Goal: Task Accomplishment & Management: Use online tool/utility

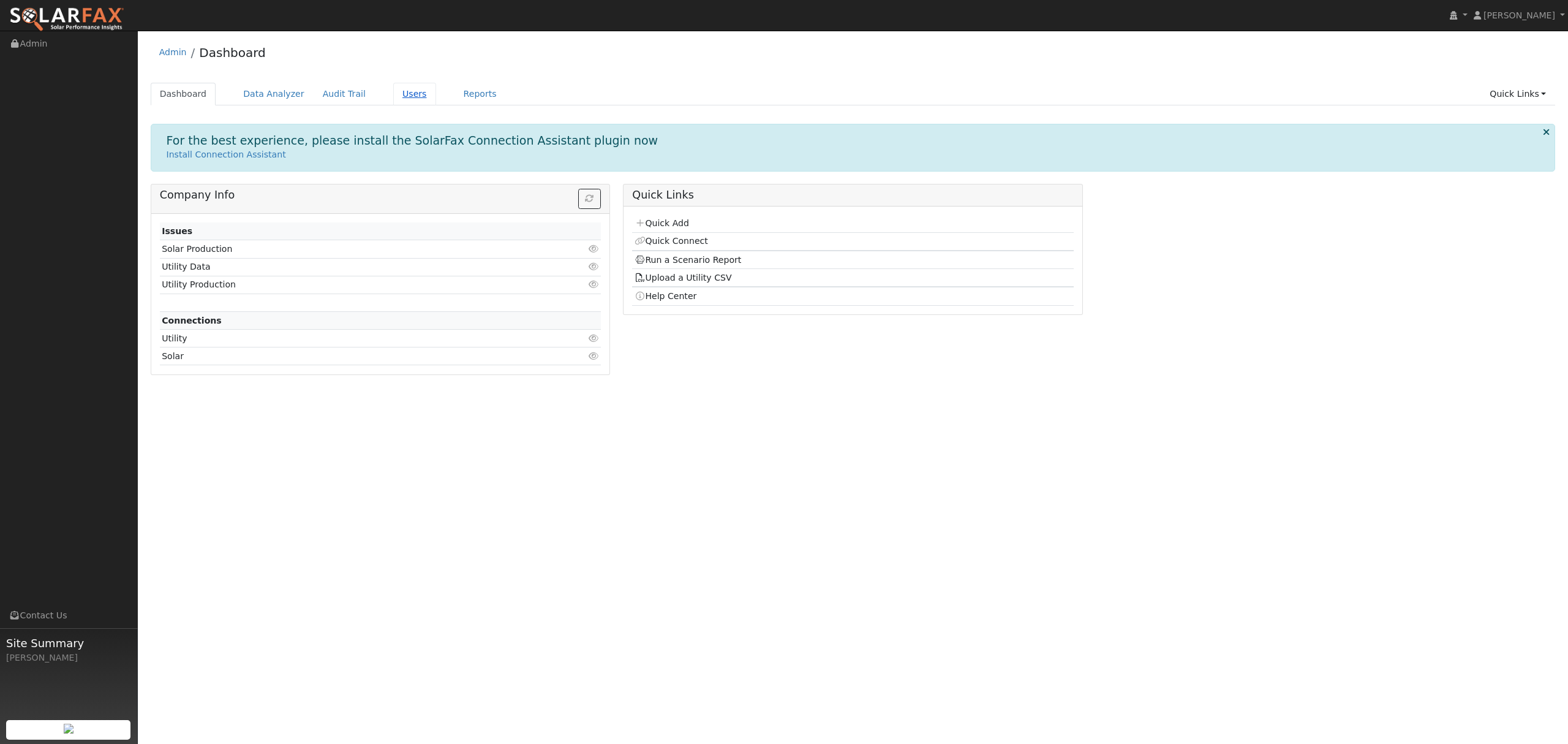
click at [393, 96] on link "Users" at bounding box center [414, 94] width 43 height 23
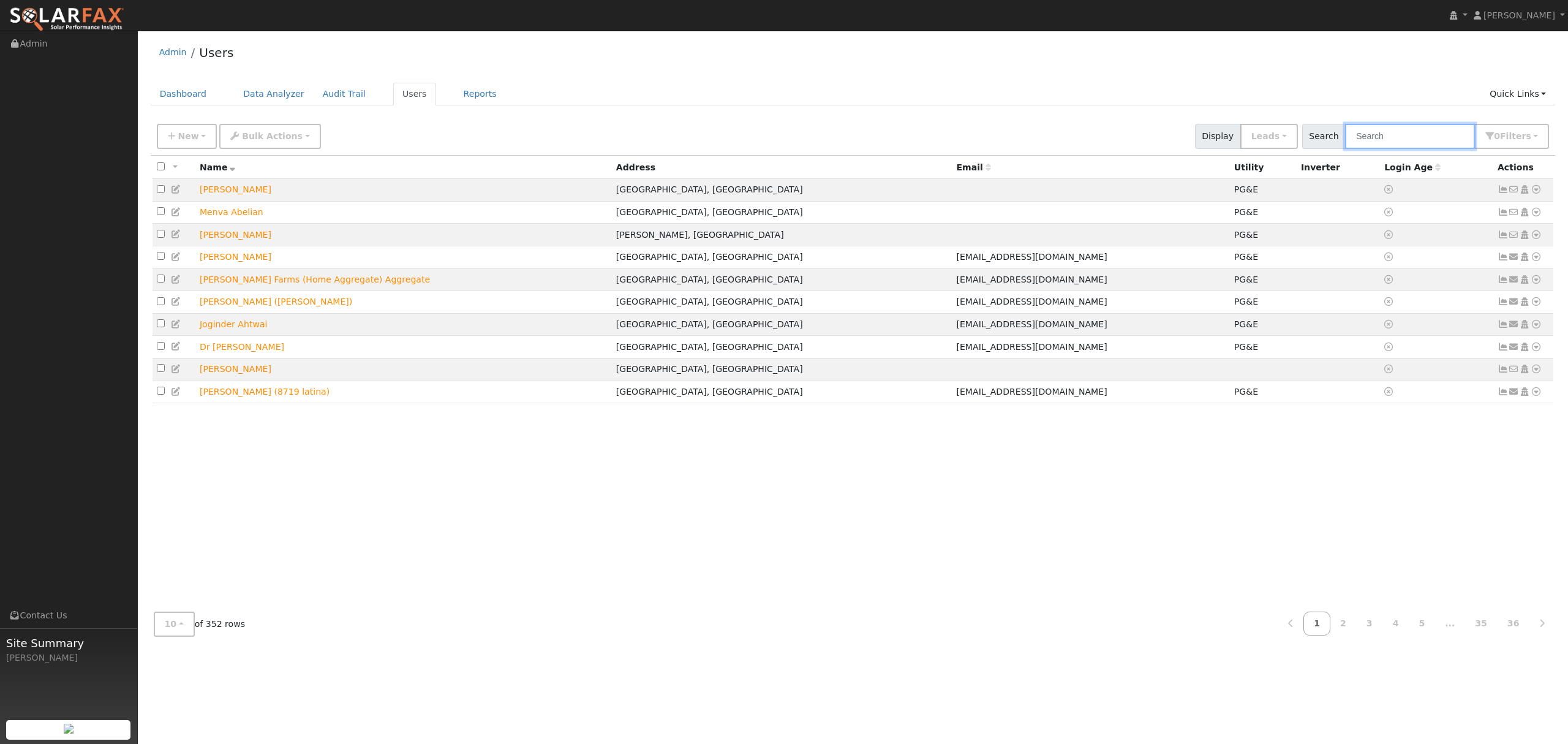
click at [1421, 131] on input "text" at bounding box center [1409, 136] width 130 height 25
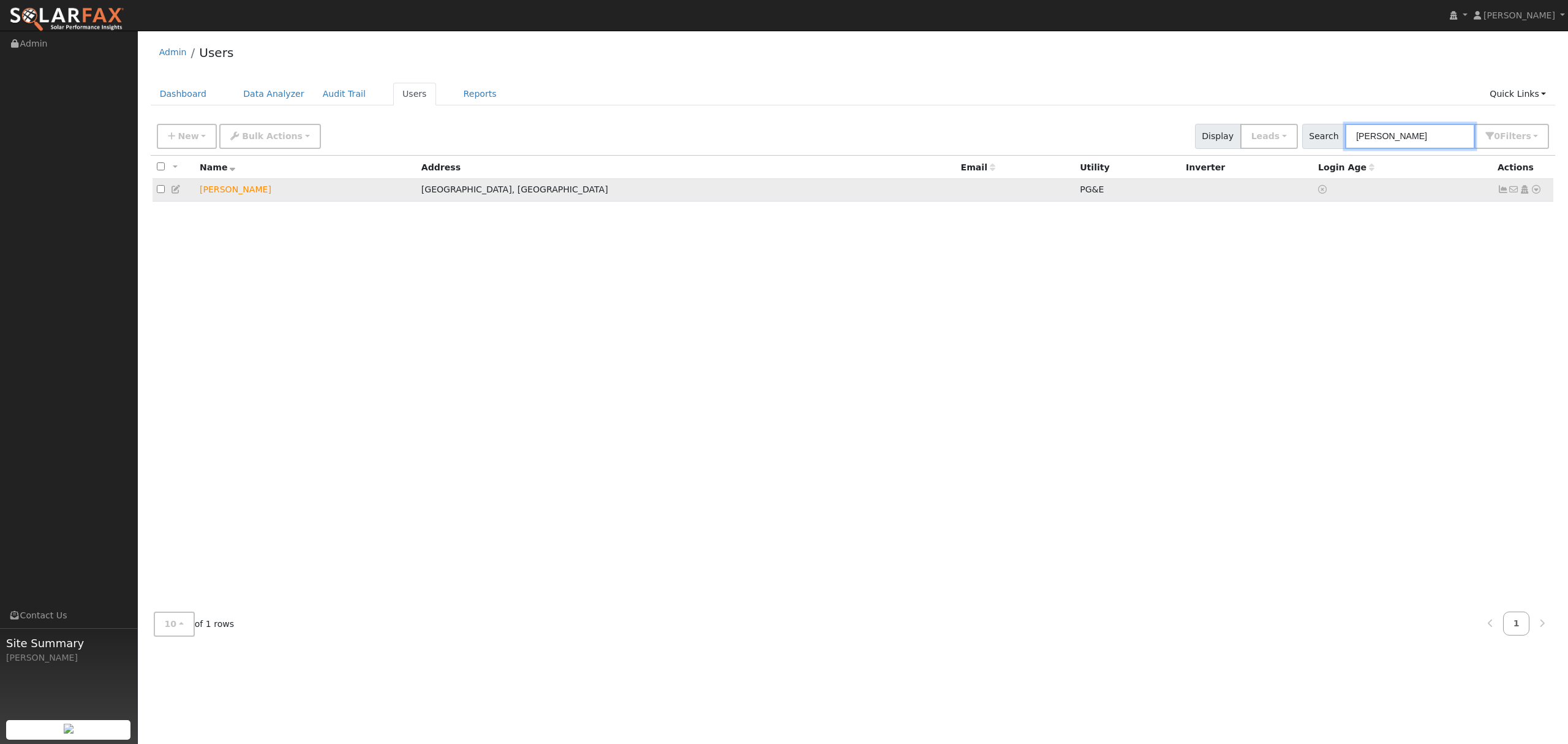
type input "sandoval"
click at [1537, 190] on icon at bounding box center [1535, 189] width 11 height 8
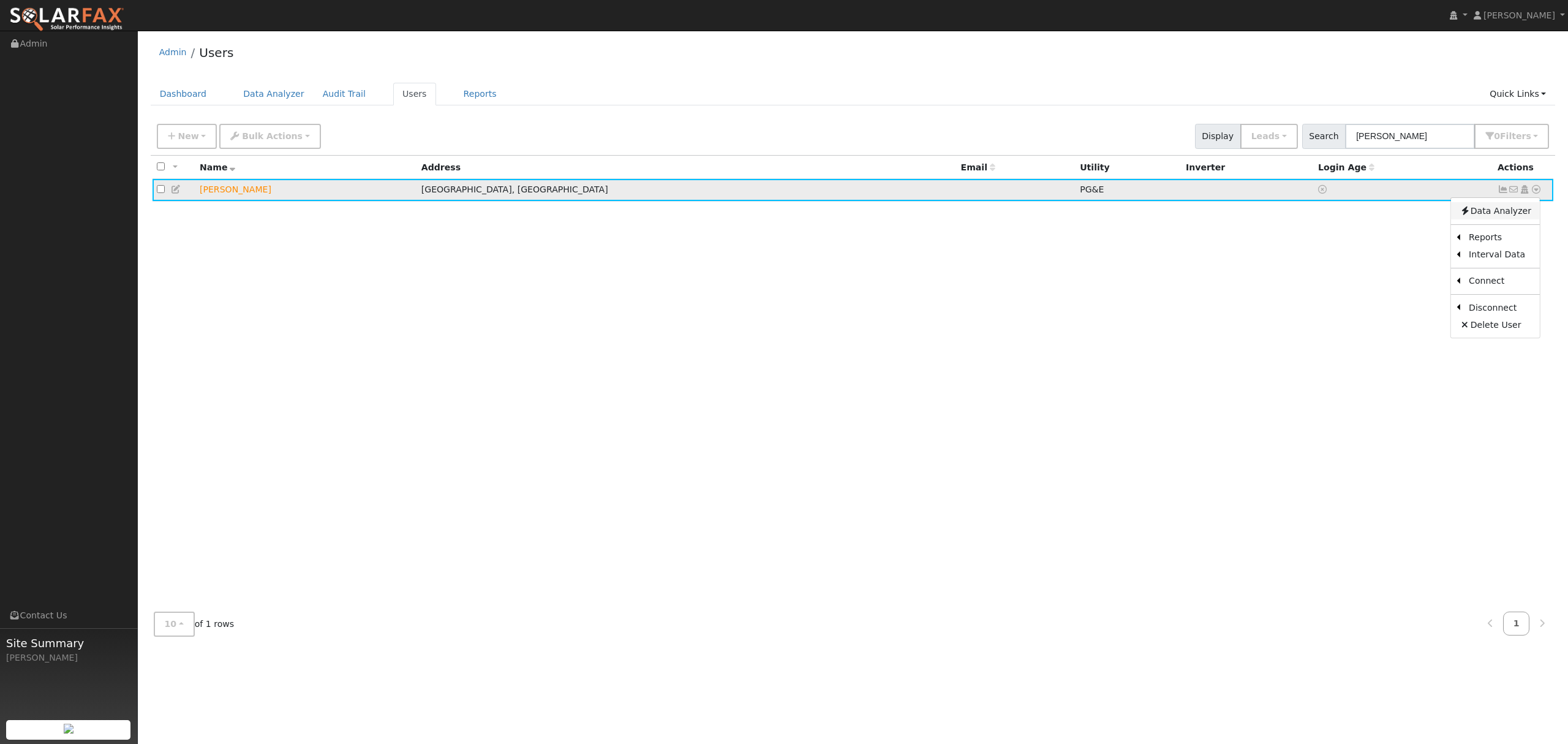
click at [1501, 212] on link "Data Analyzer" at bounding box center [1495, 210] width 89 height 17
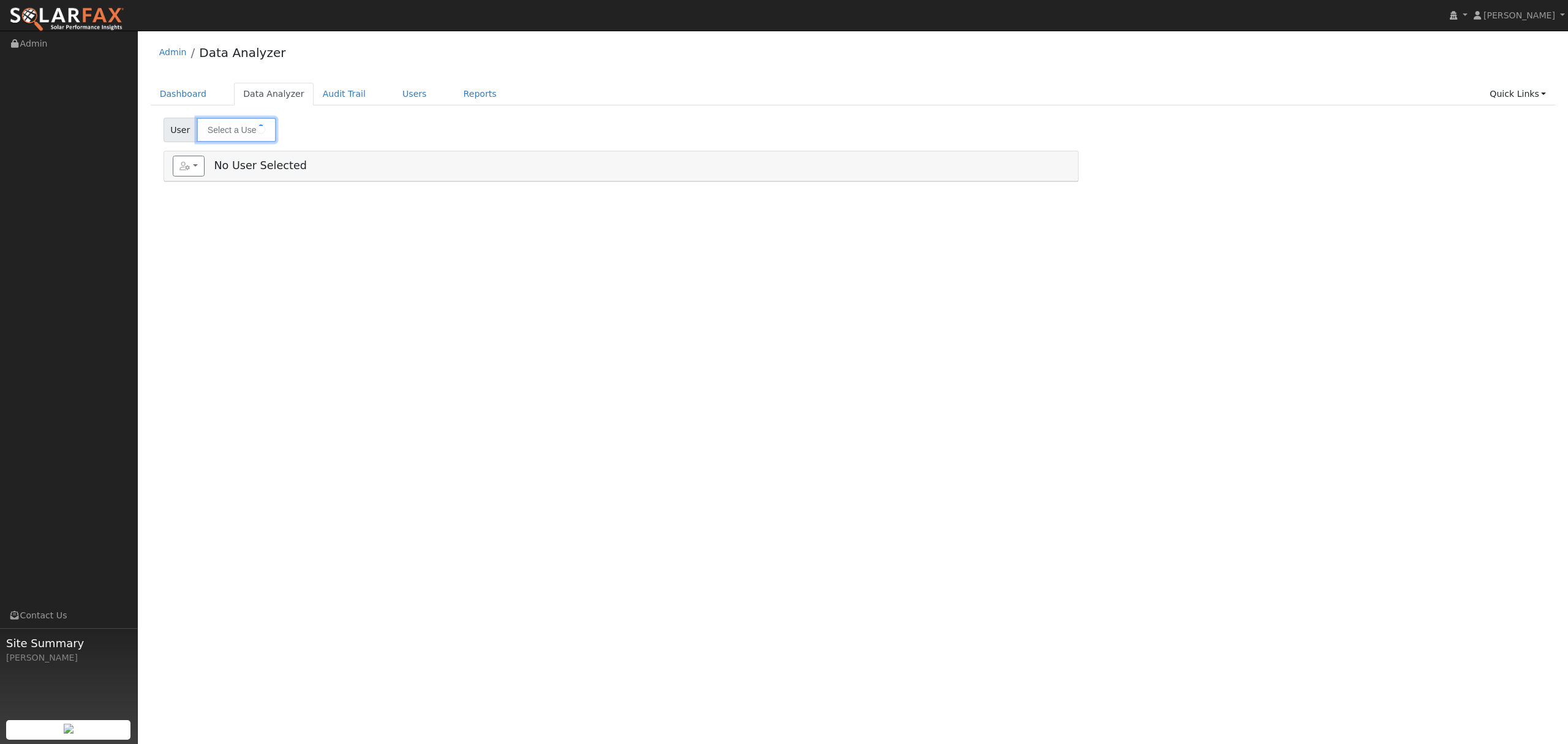
type input "[PERSON_NAME]"
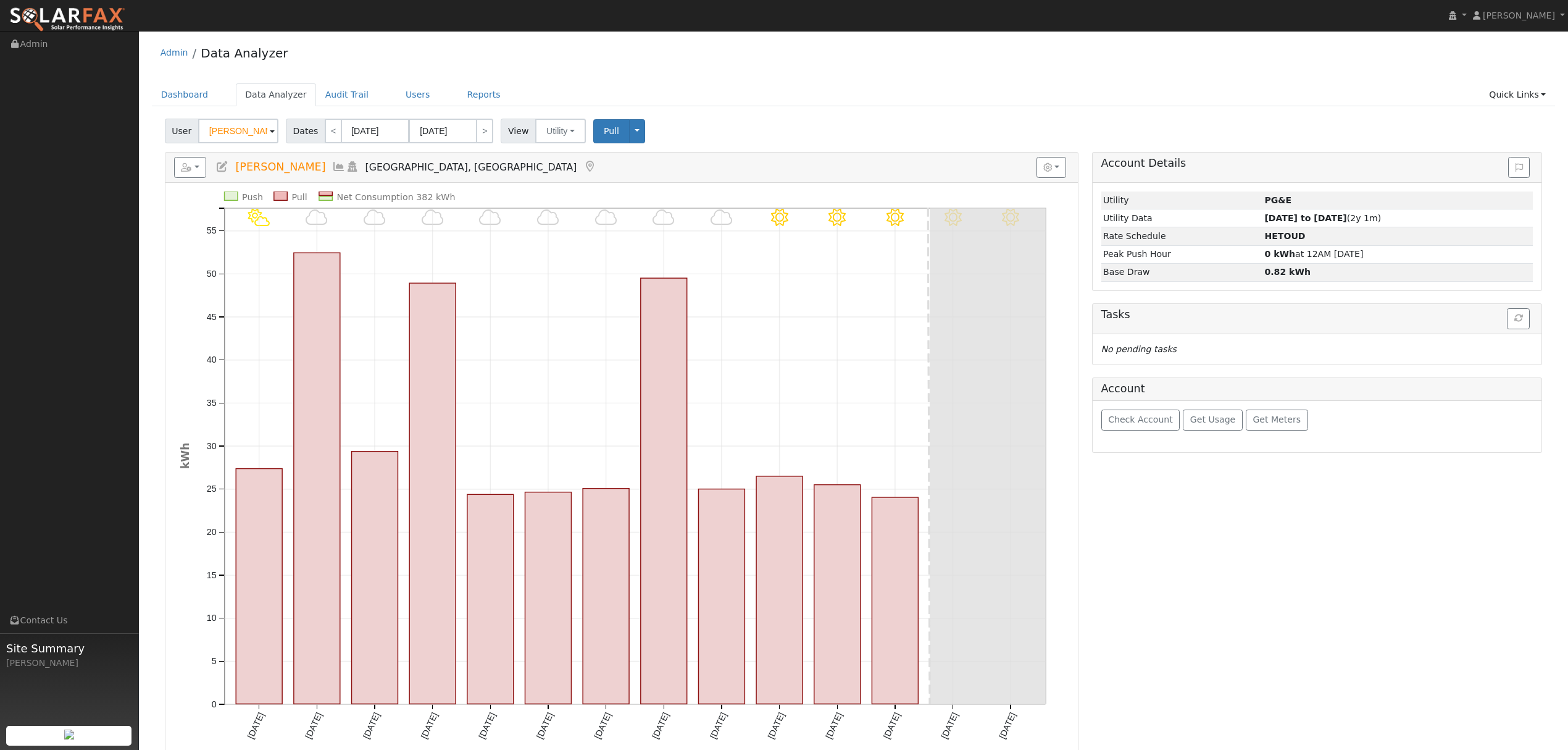
click at [336, 168] on icon at bounding box center [339, 167] width 14 height 11
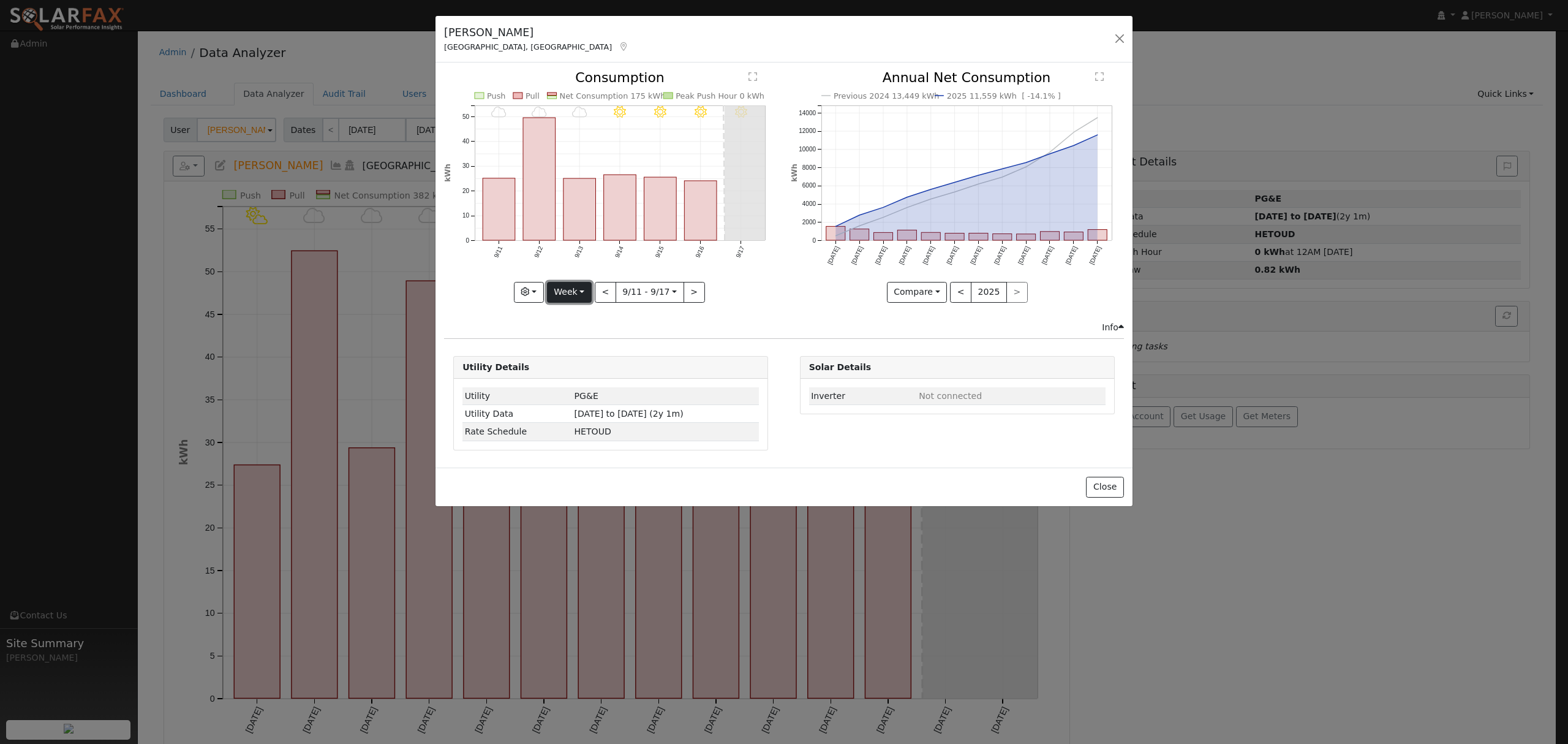
click at [574, 290] on button "Week" at bounding box center [569, 292] width 45 height 20
click at [579, 363] on link "Year" at bounding box center [590, 368] width 85 height 17
type input "[DATE]"
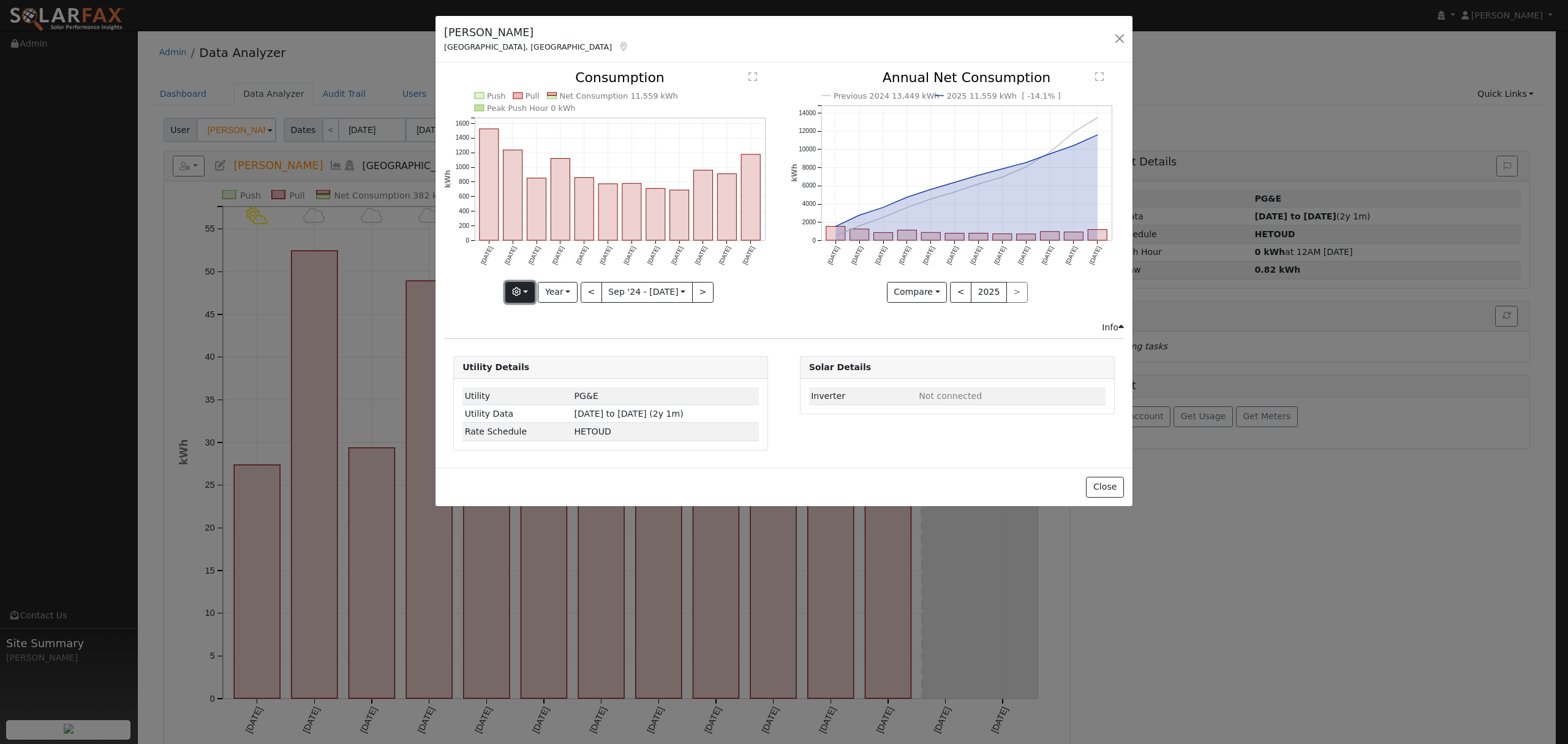
click at [529, 289] on button "button" at bounding box center [521, 292] width 30 height 20
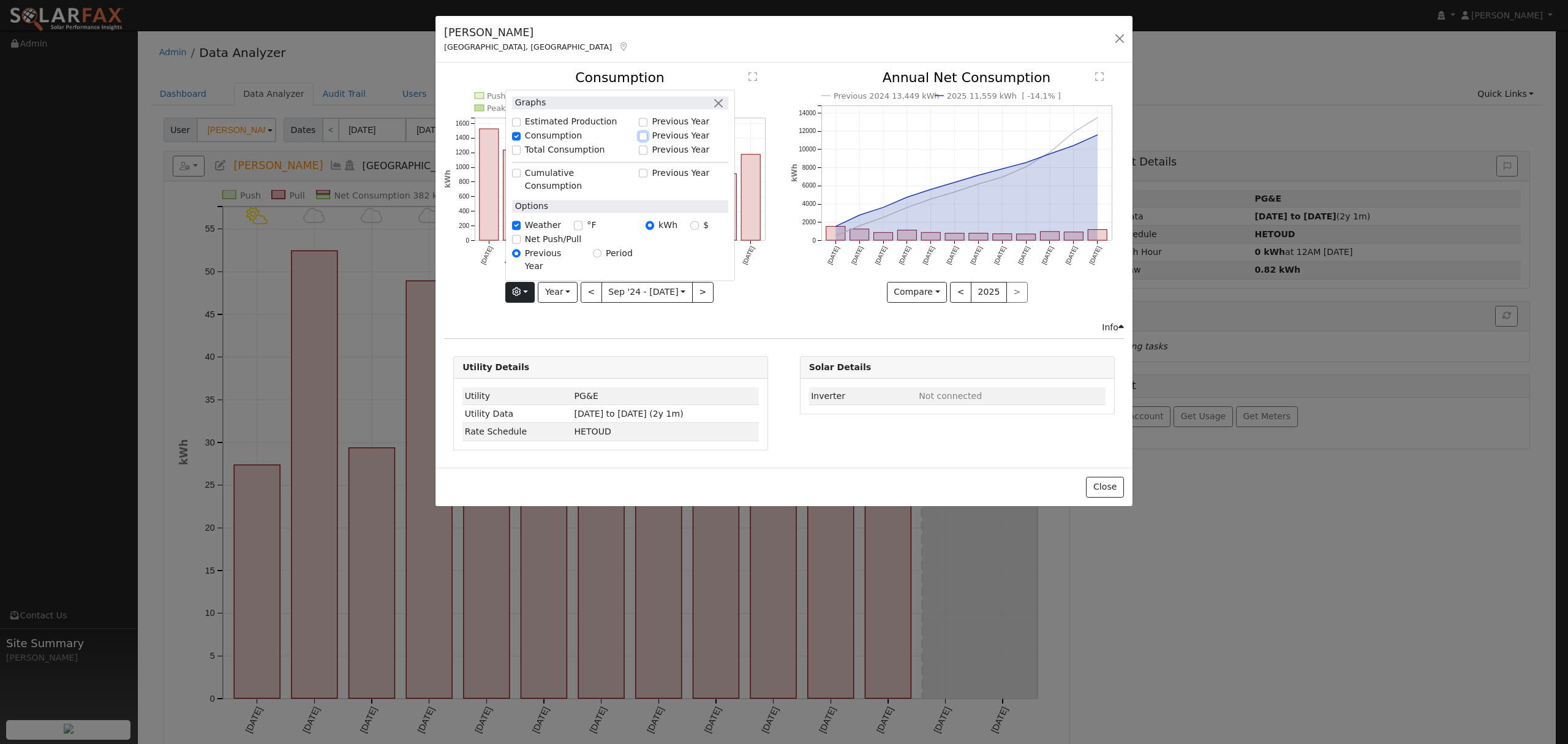
click at [647, 140] on input "Previous Year" at bounding box center [643, 135] width 8 height 8
checkbox input "true"
click at [760, 293] on icon "Net Consumption 2024 13,449 kWh Push Pull Net Consumption 11,559 kWh Peak Push …" at bounding box center [610, 186] width 333 height 229
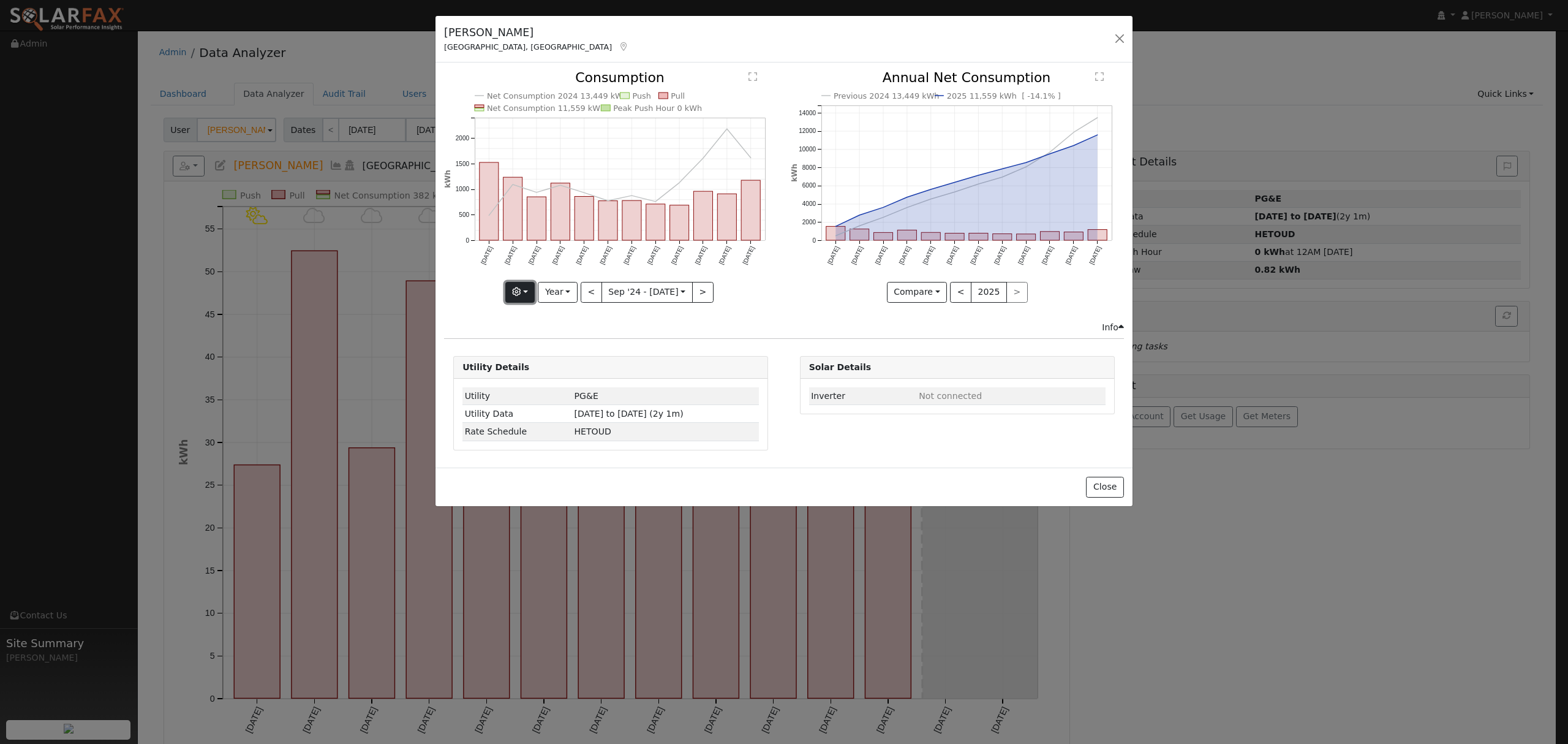
click at [531, 295] on button "button" at bounding box center [521, 292] width 30 height 20
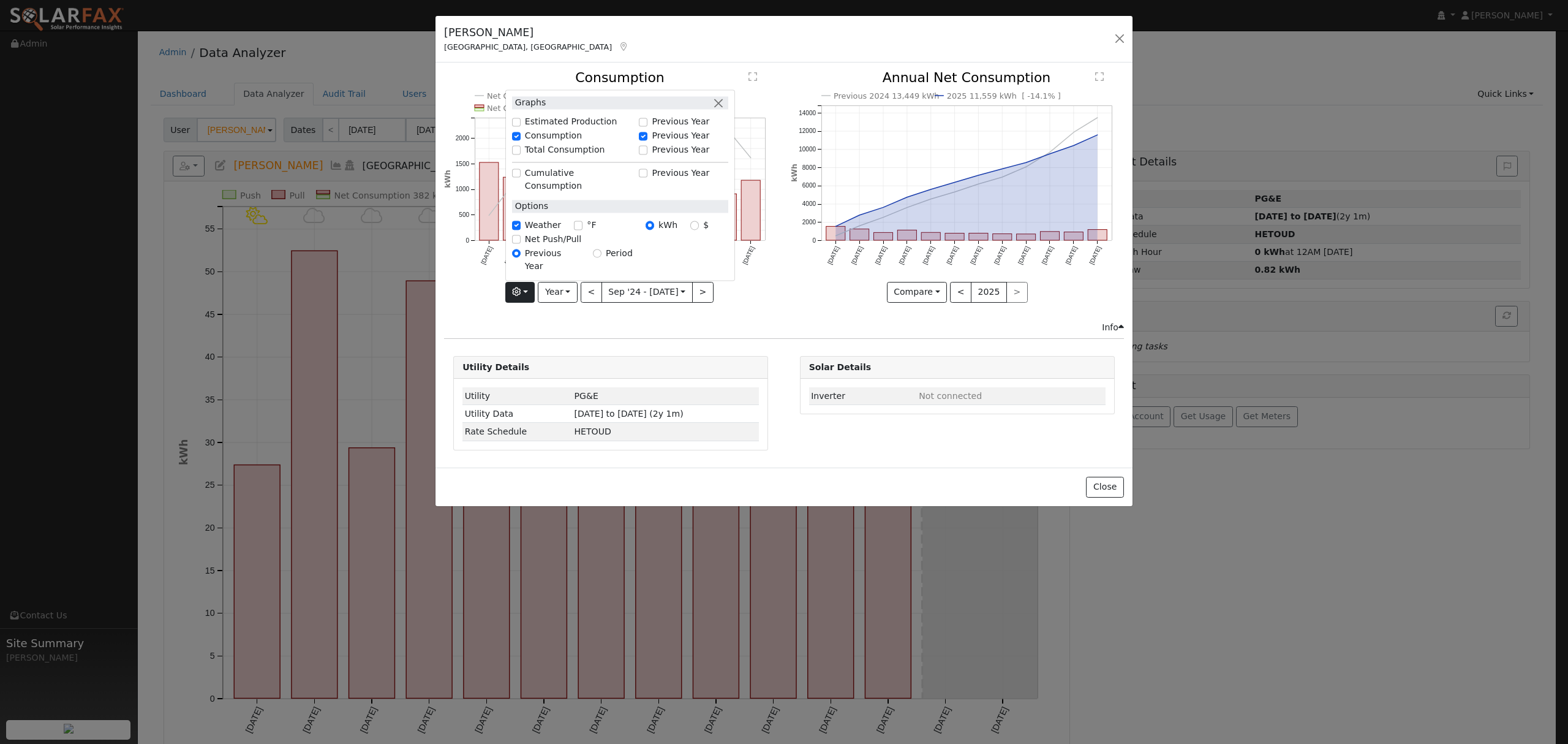
click at [752, 313] on div "Net Consumption 2024 13,449 kWh Push Pull Net Consumption 11,559 kWh Peak Push …" at bounding box center [611, 196] width 346 height 249
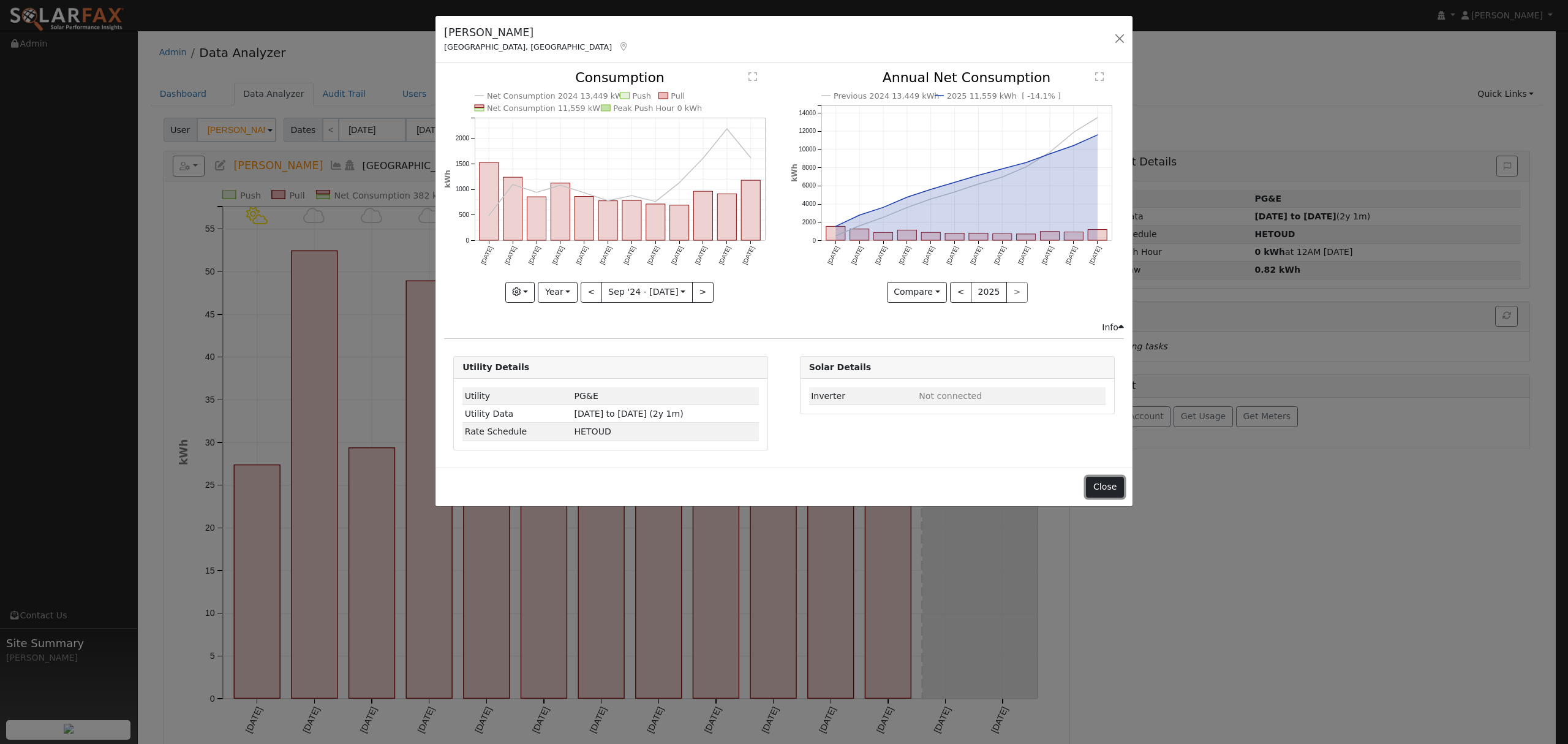
click at [1104, 493] on button "Close" at bounding box center [1104, 487] width 37 height 20
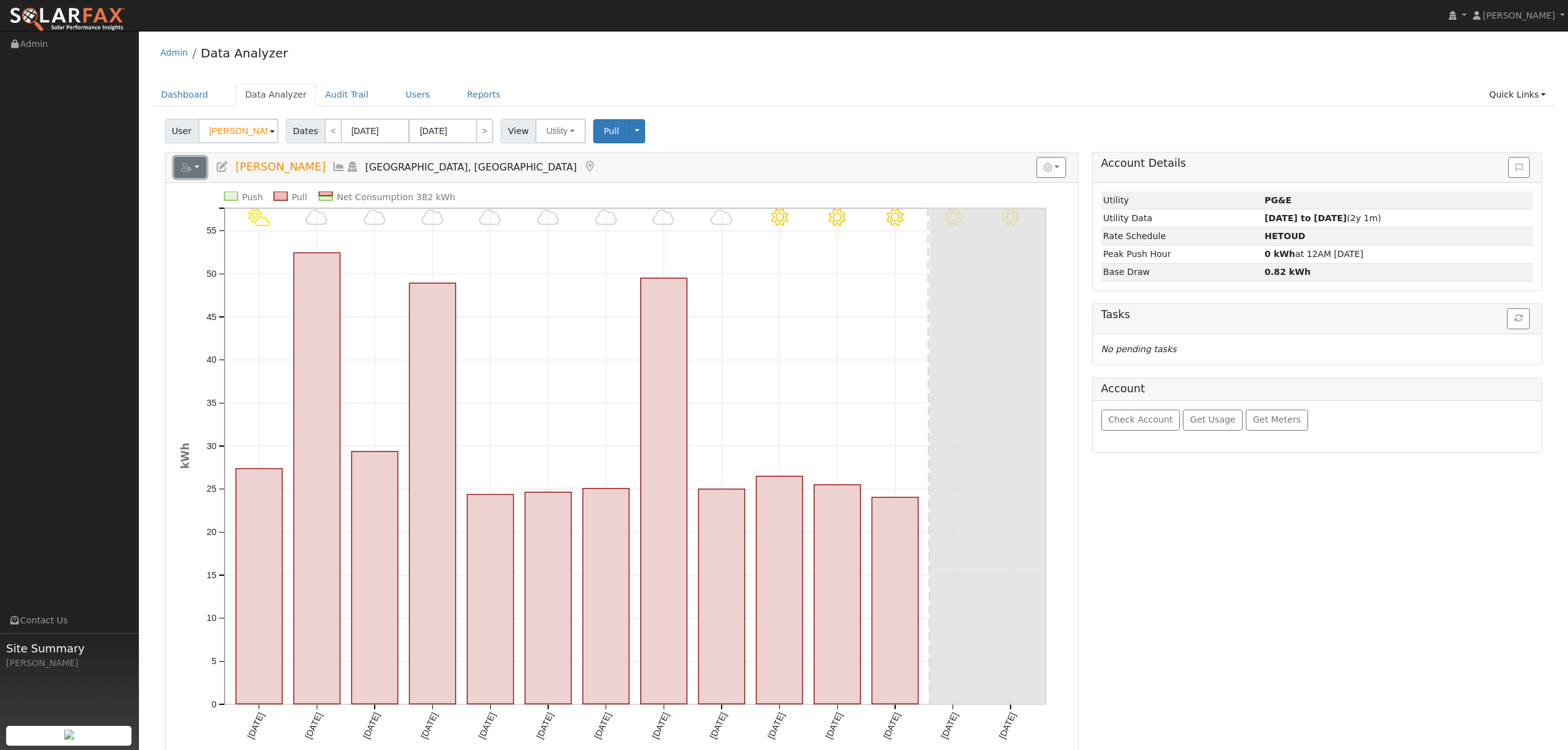
click at [194, 173] on button "button" at bounding box center [191, 167] width 33 height 21
click at [316, 226] on link "Export to CSV" at bounding box center [342, 223] width 90 height 15
select select "8"
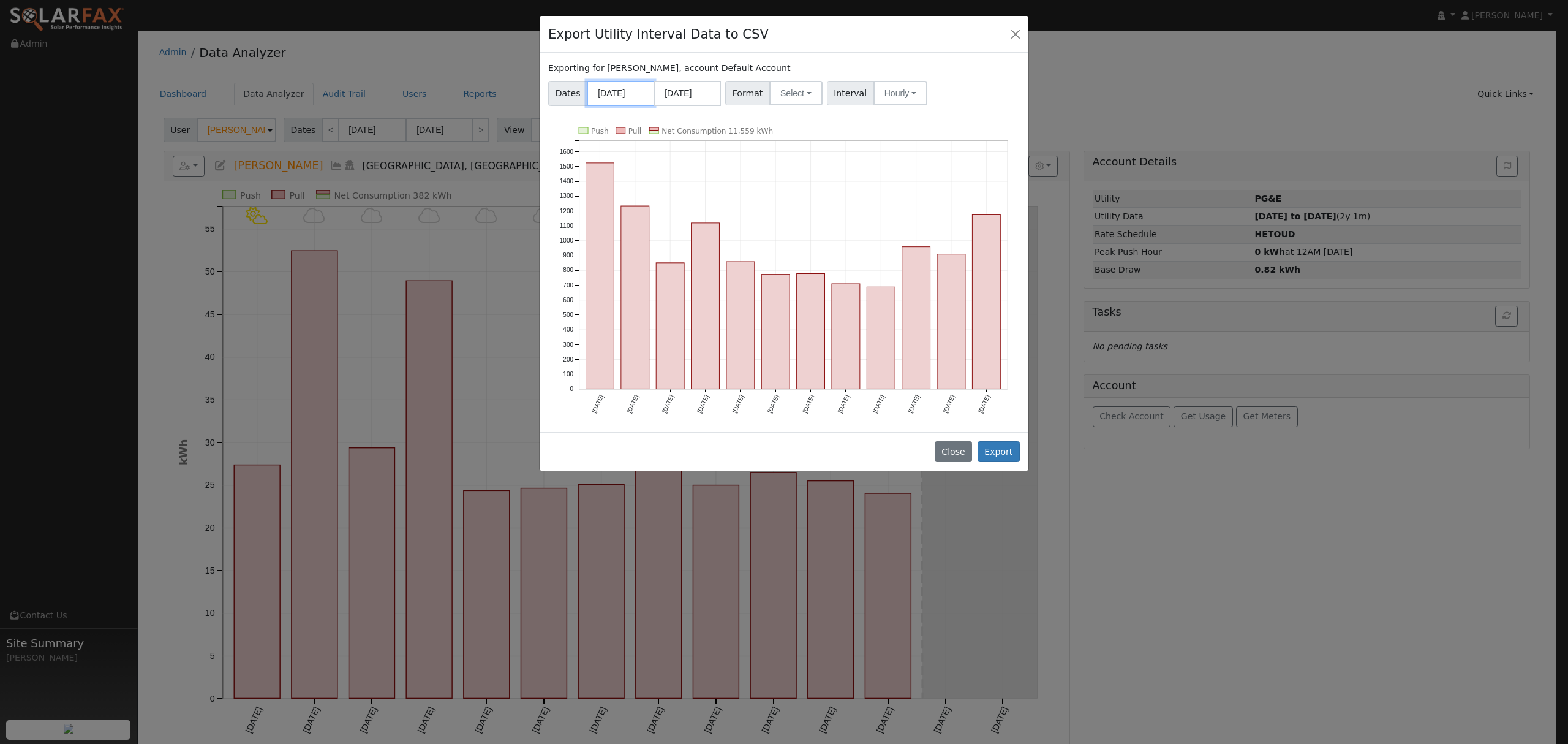
click at [616, 91] on input "[DATE]" at bounding box center [620, 93] width 68 height 25
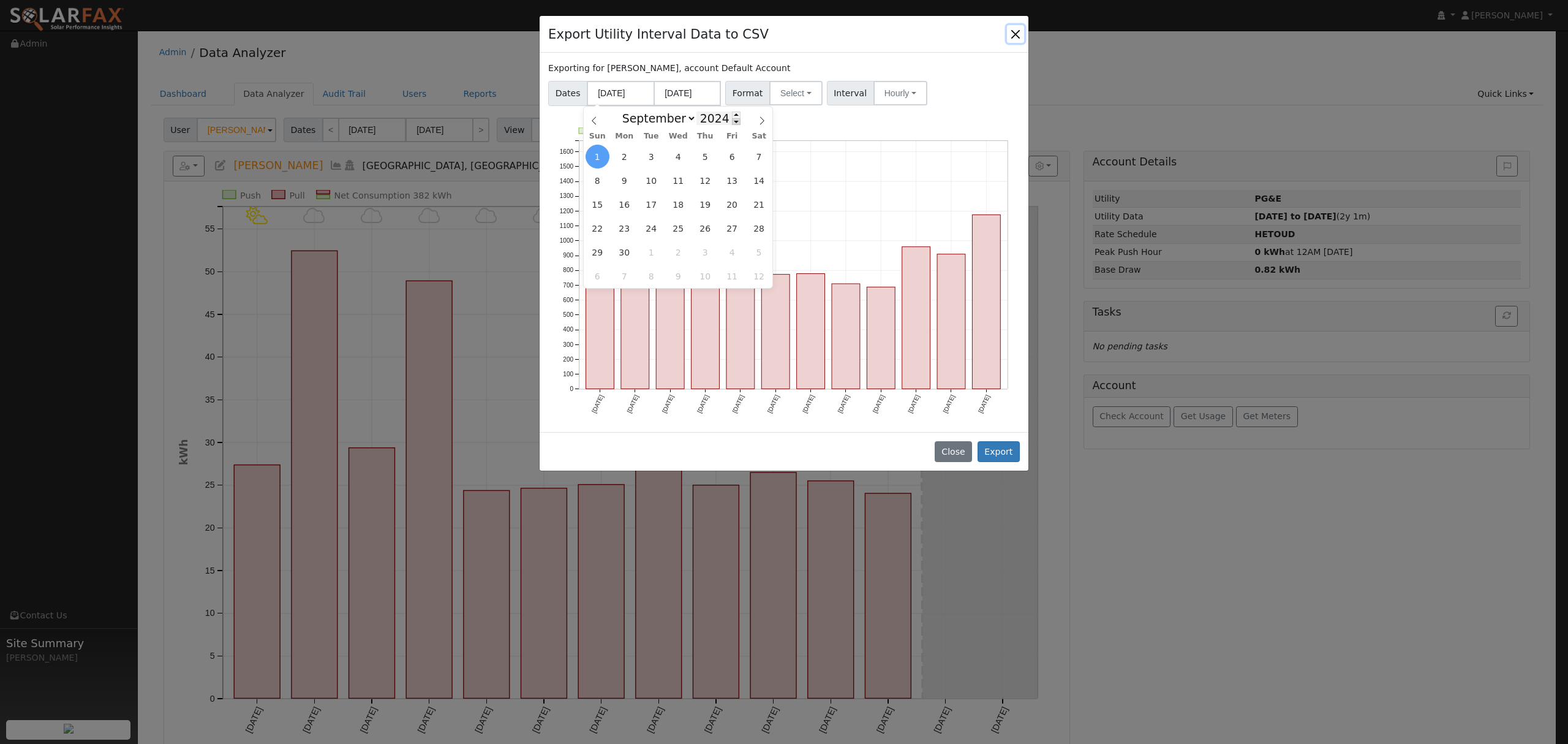
click at [732, 122] on span at bounding box center [735, 121] width 8 height 7
type input "2023"
click at [738, 157] on span "1" at bounding box center [732, 156] width 24 height 24
type input "[DATE]"
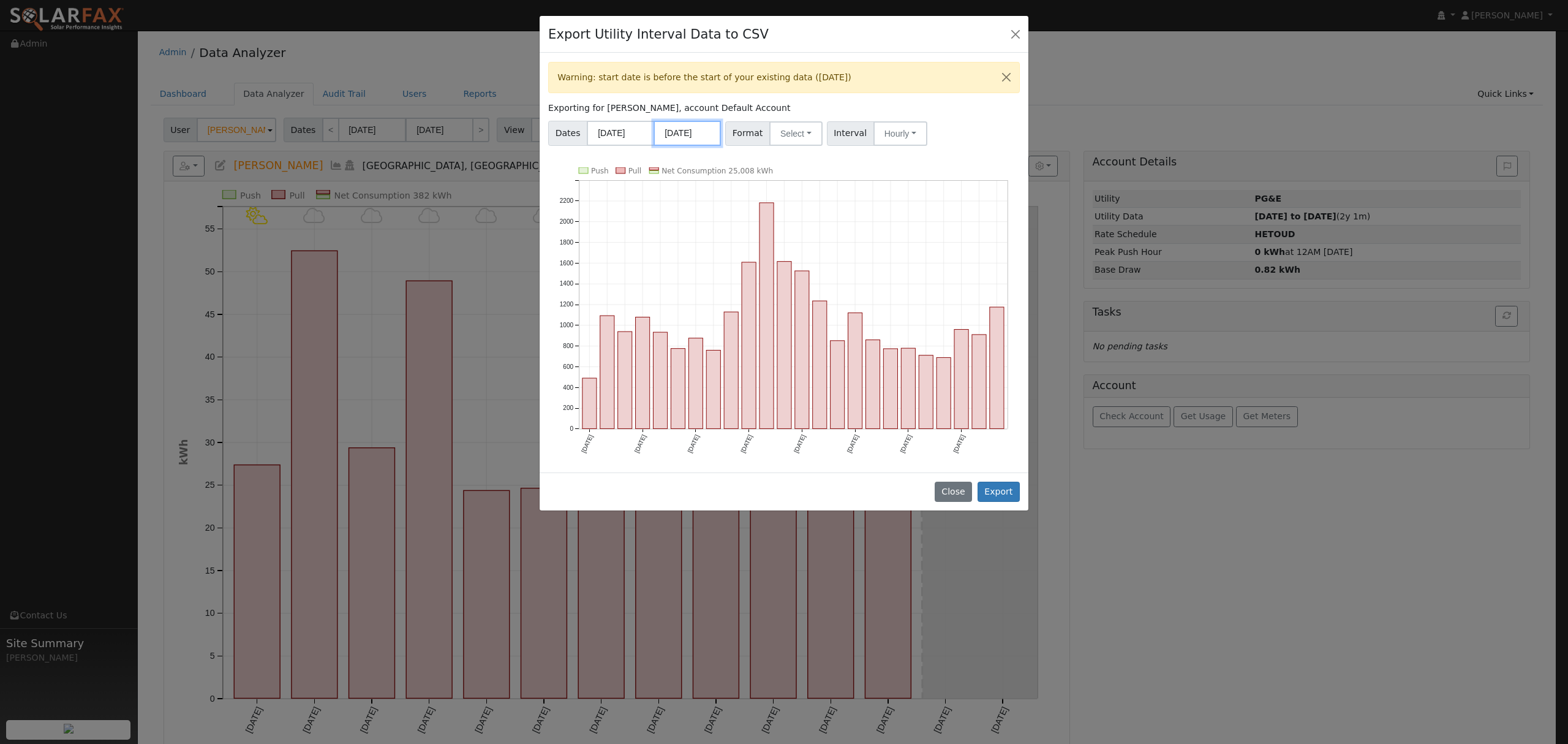
click at [701, 131] on input "[DATE]" at bounding box center [687, 133] width 68 height 25
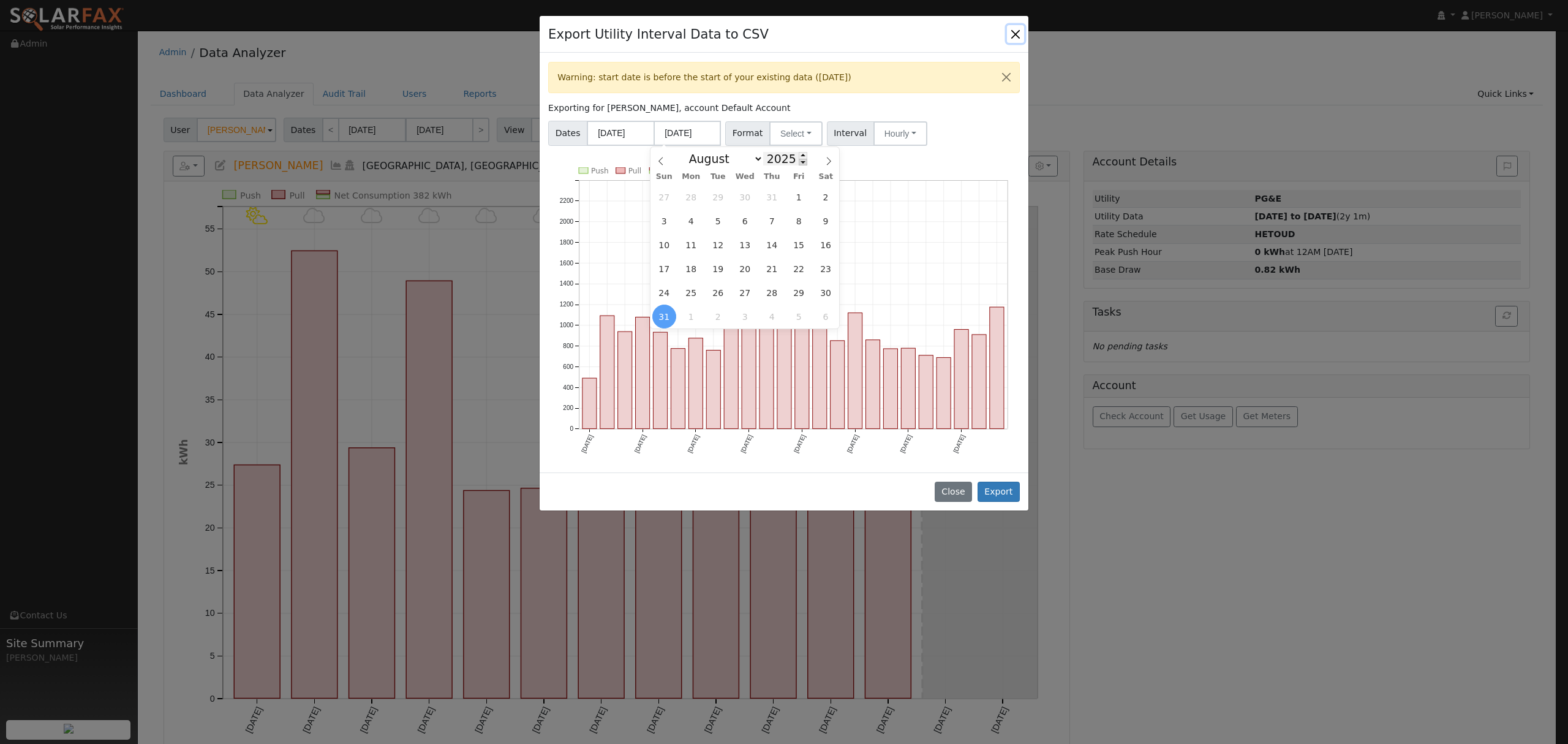
click at [798, 163] on span at bounding box center [802, 162] width 8 height 7
click at [946, 132] on div "Dates [DATE] [DATE] Format Select Generic PG&E SCE SDGE Aurora Energy Toolbase …" at bounding box center [784, 131] width 476 height 30
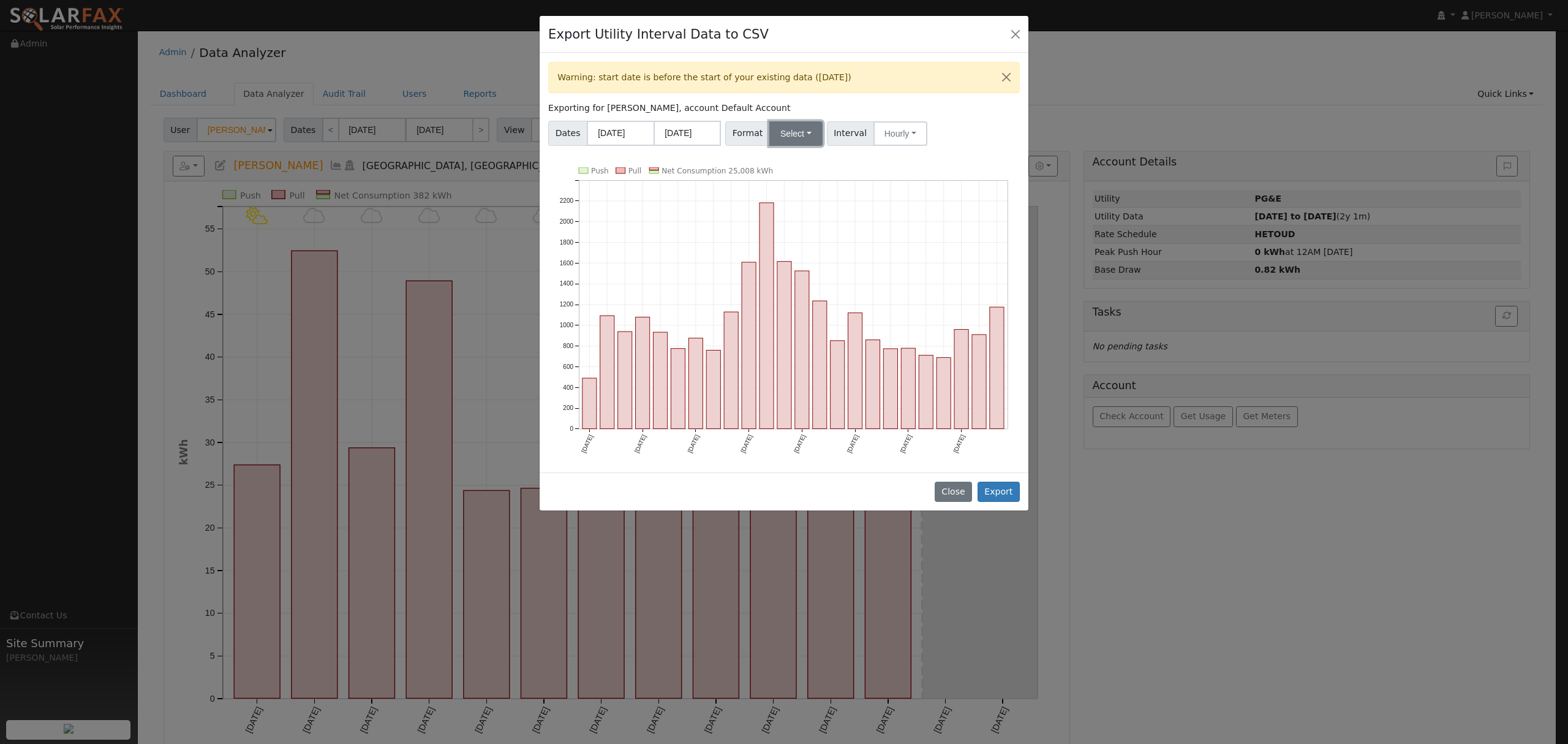
click at [791, 138] on button "Select" at bounding box center [795, 134] width 53 height 24
click at [943, 135] on div "Dates [DATE] [DATE] Format Select Generic PG&E SCE SDGE Aurora Energy Toolbase …" at bounding box center [784, 131] width 476 height 30
click at [951, 121] on div "Dates [DATE] [DATE] Format Select Generic PG&E SCE SDGE Aurora Energy Toolbase …" at bounding box center [784, 131] width 476 height 30
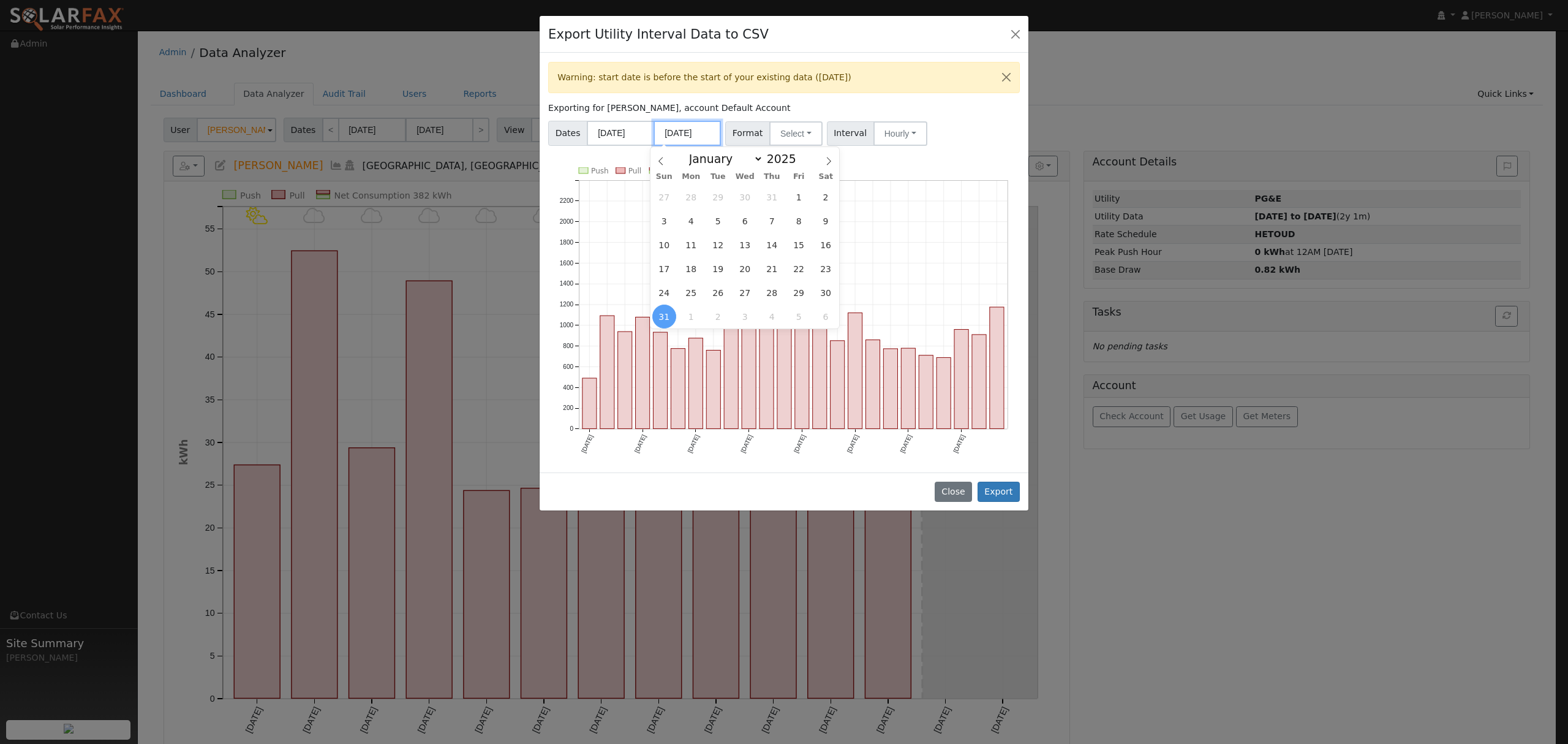
click at [698, 131] on input "[DATE]" at bounding box center [687, 133] width 68 height 25
click at [798, 160] on span at bounding box center [802, 162] width 8 height 7
type input "2024"
click at [823, 287] on span "31" at bounding box center [825, 292] width 24 height 24
type input "[DATE]"
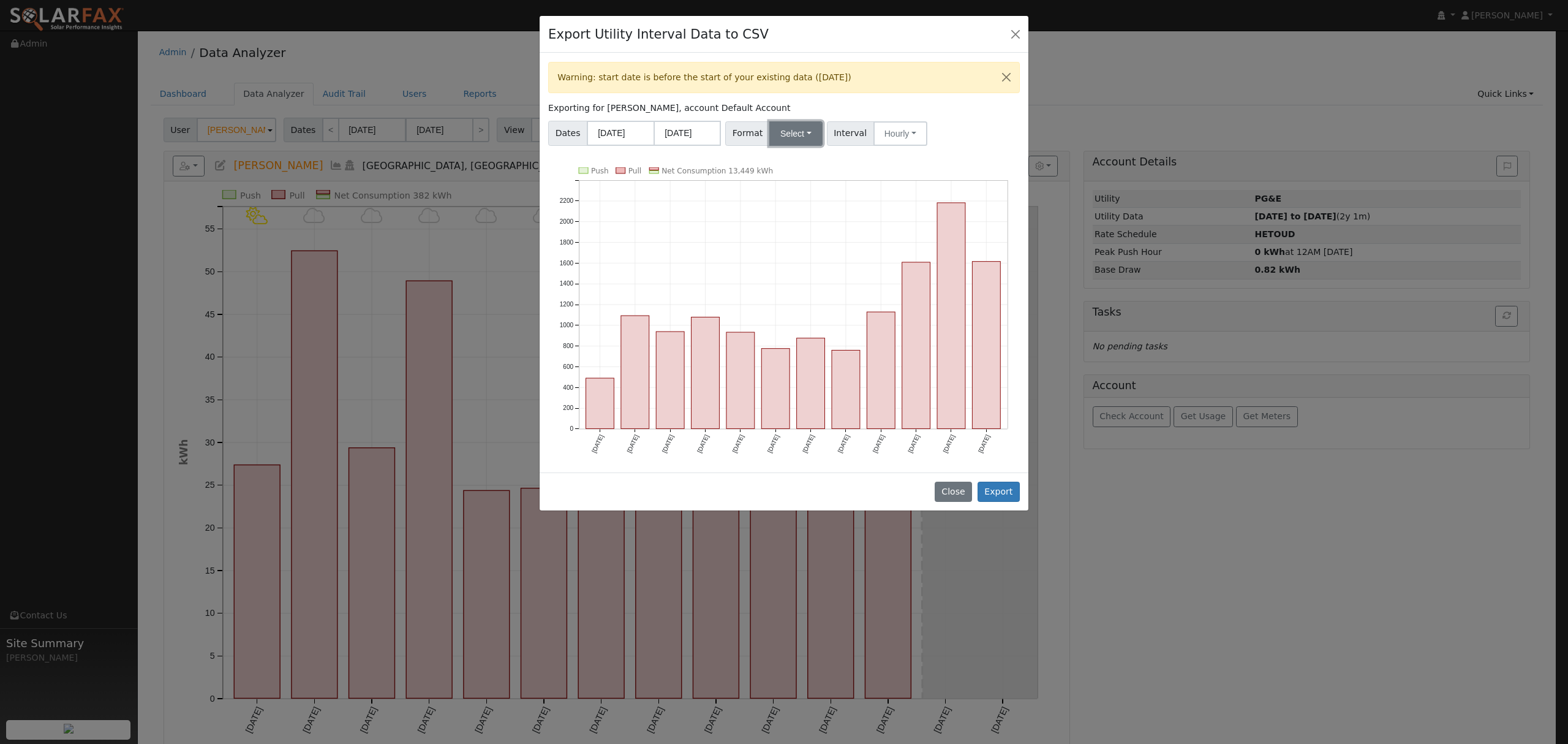
click at [786, 138] on button "Select" at bounding box center [795, 134] width 53 height 24
click at [800, 290] on link "Solargraf" at bounding box center [810, 291] width 87 height 17
click at [1008, 486] on button "Export" at bounding box center [999, 491] width 43 height 20
